Goal: Obtain resource: Obtain resource

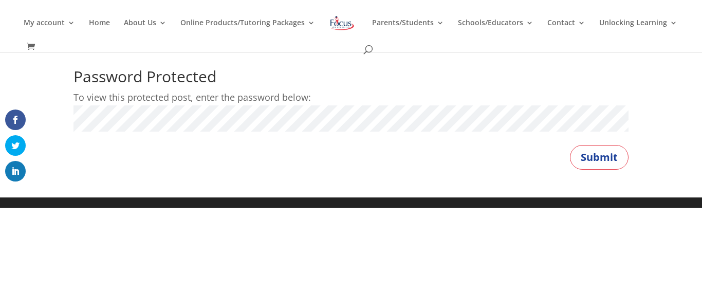
click at [570, 145] on button "Submit" at bounding box center [599, 157] width 59 height 25
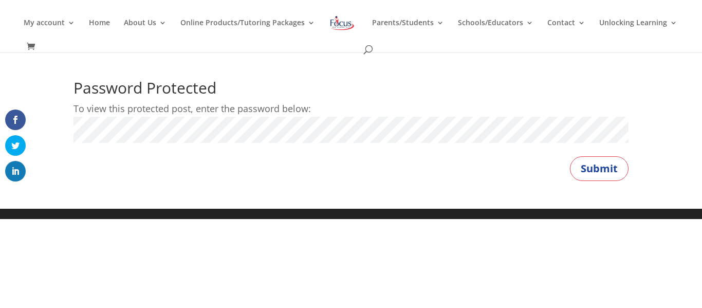
click at [570, 156] on button "Submit" at bounding box center [599, 168] width 59 height 25
